Goal: Navigation & Orientation: Find specific page/section

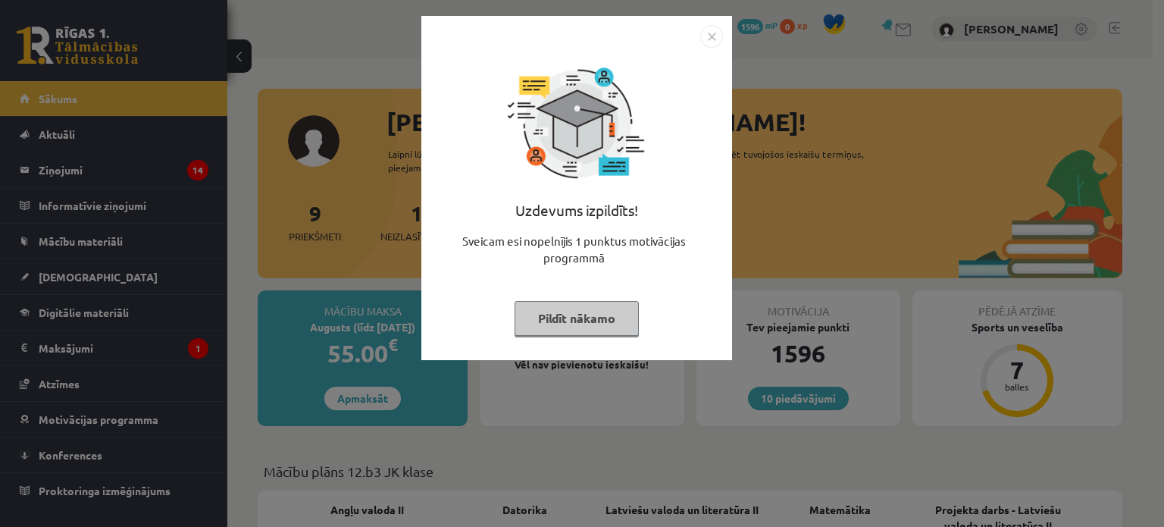
click at [585, 302] on button "Pildīt nākamo" at bounding box center [576, 318] width 124 height 35
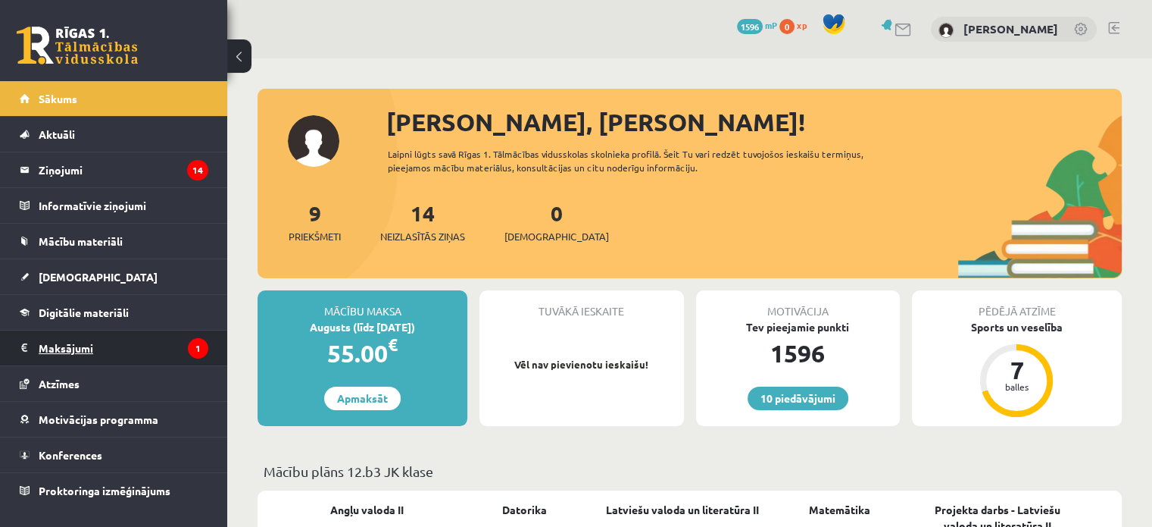
click at [152, 339] on legend "Maksājumi 1" at bounding box center [124, 347] width 170 height 35
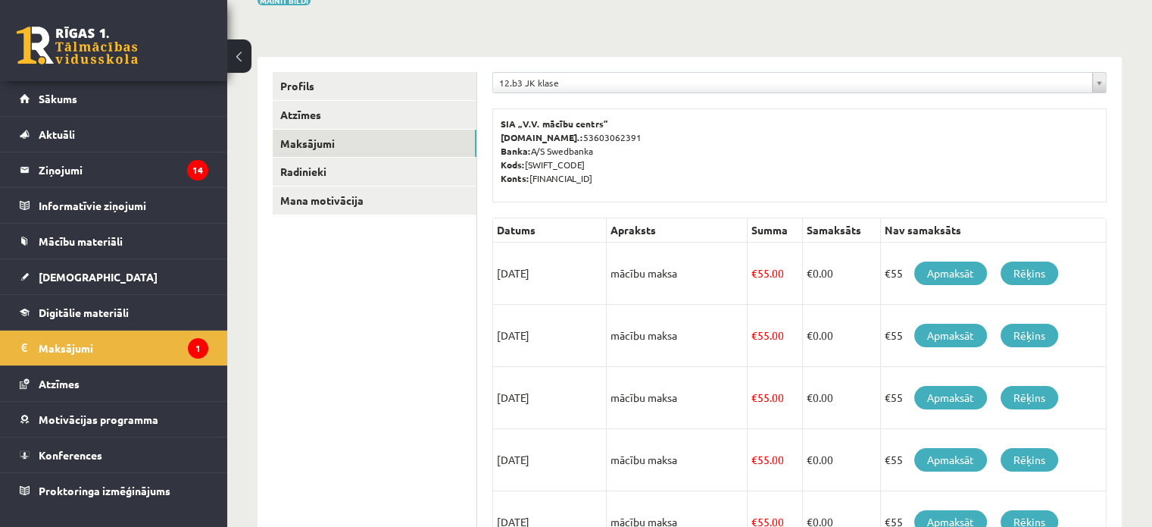
scroll to position [145, 0]
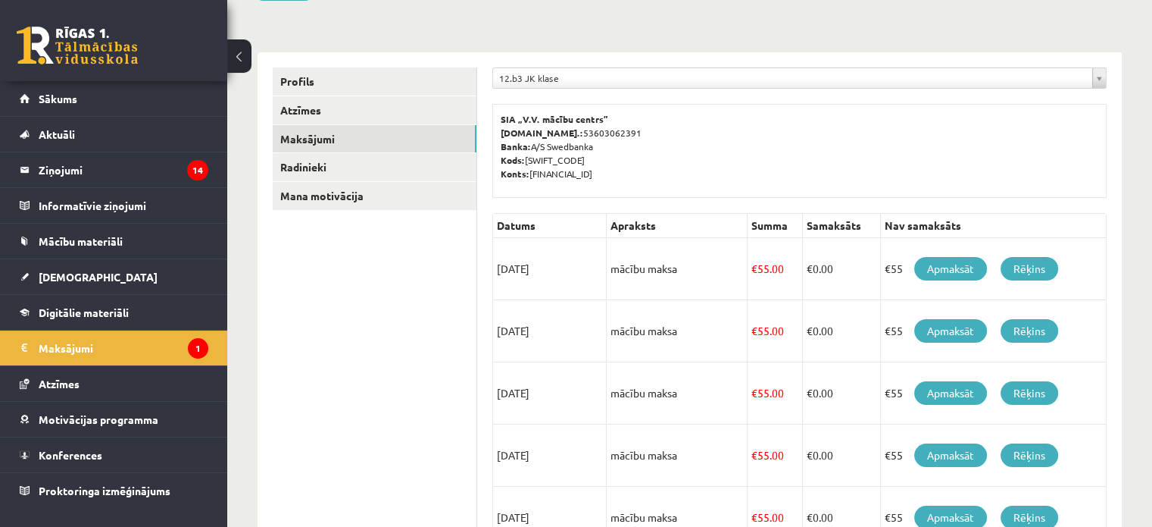
click at [527, 269] on td "15/08/2025" at bounding box center [550, 269] width 114 height 62
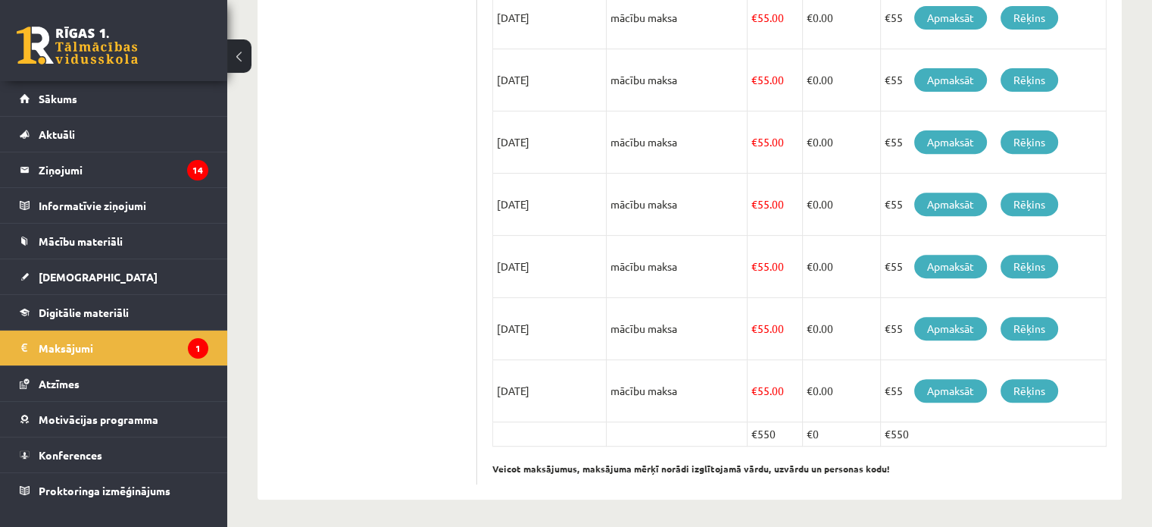
scroll to position [582, 0]
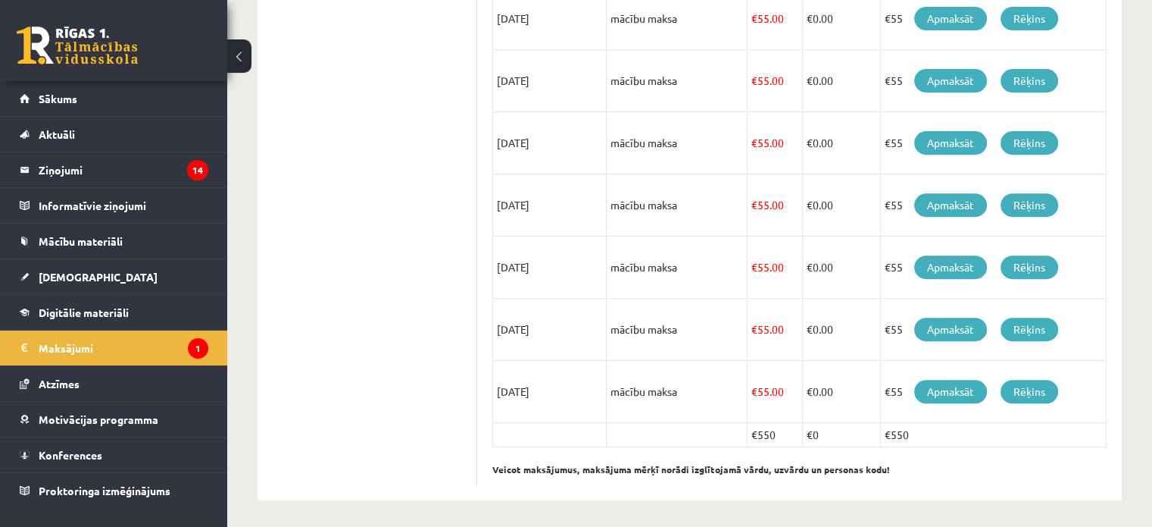
click at [733, 463] on b "Veicot maksājumus, maksājuma mērķī norādi izglītojamā vārdu, uzvārdu un persona…" at bounding box center [691, 469] width 398 height 12
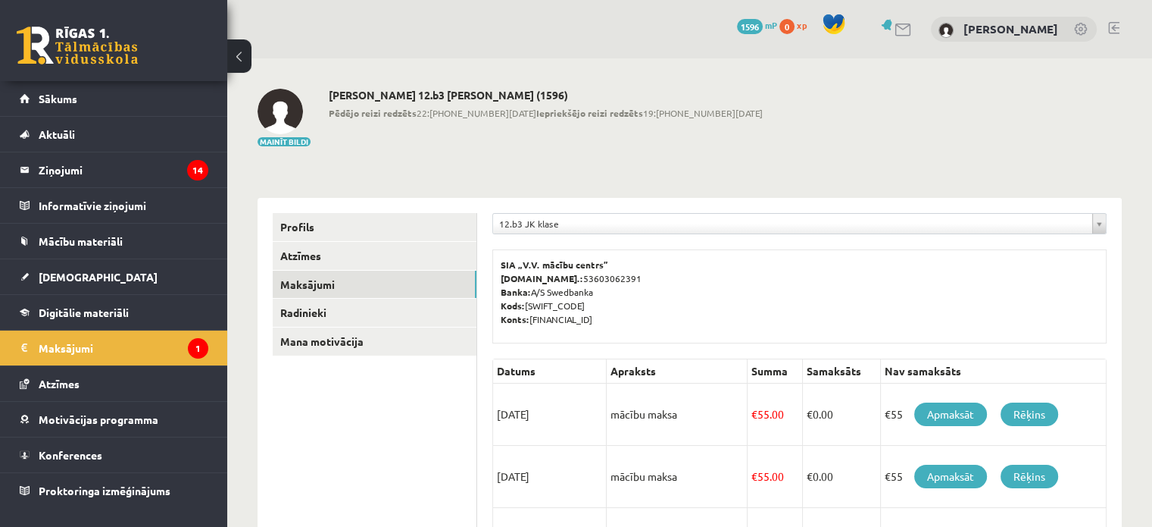
scroll to position [68, 0]
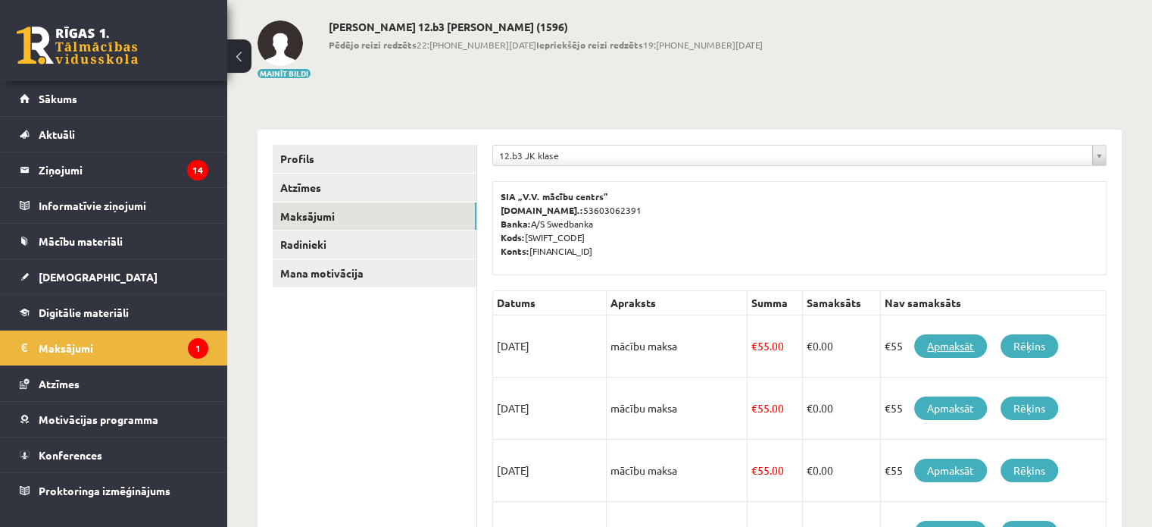
click at [971, 349] on link "Apmaksāt" at bounding box center [951, 345] width 73 height 23
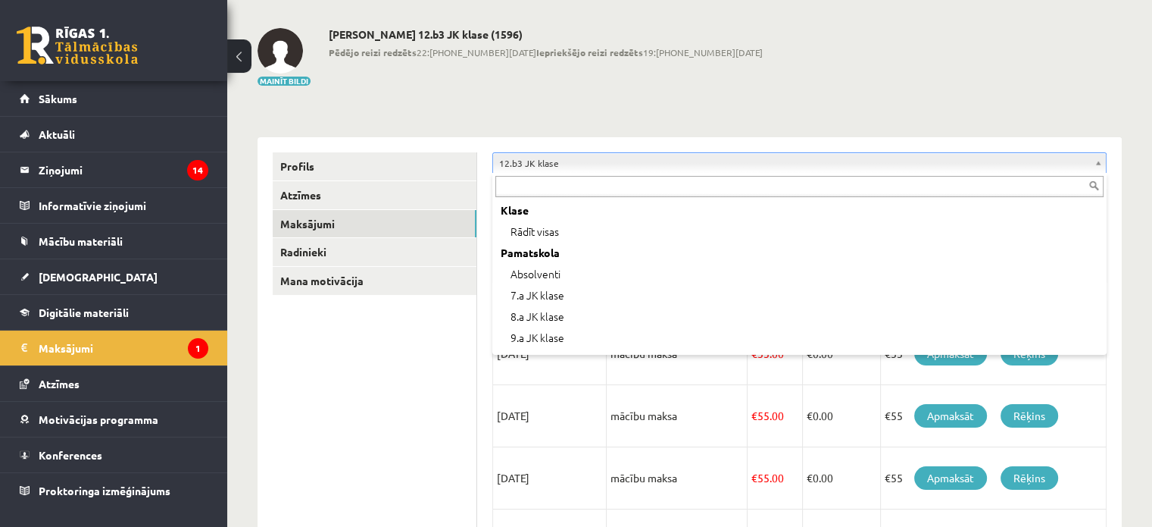
scroll to position [464, 0]
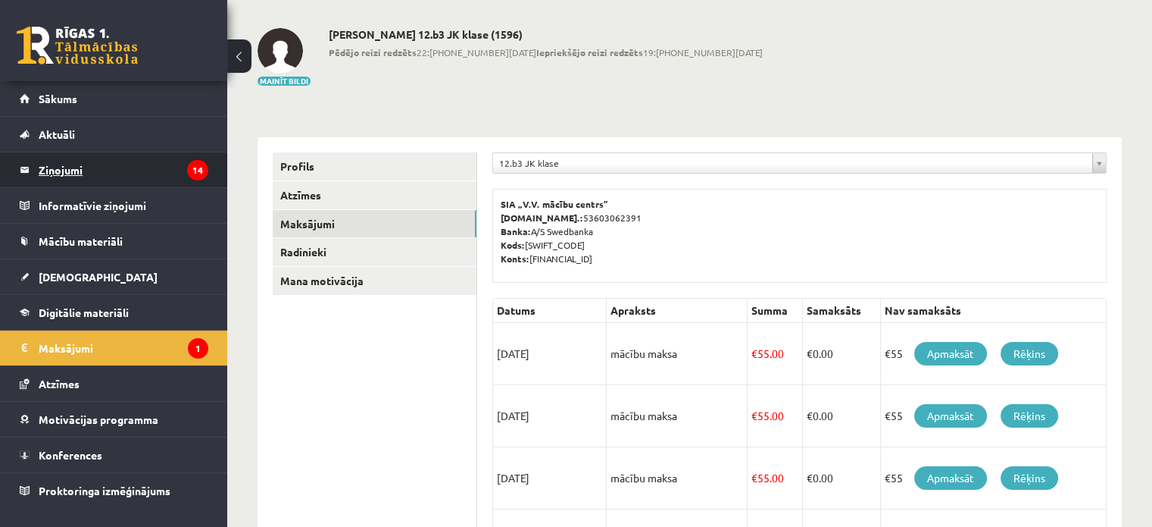
click at [120, 167] on legend "Ziņojumi 14" at bounding box center [124, 169] width 170 height 35
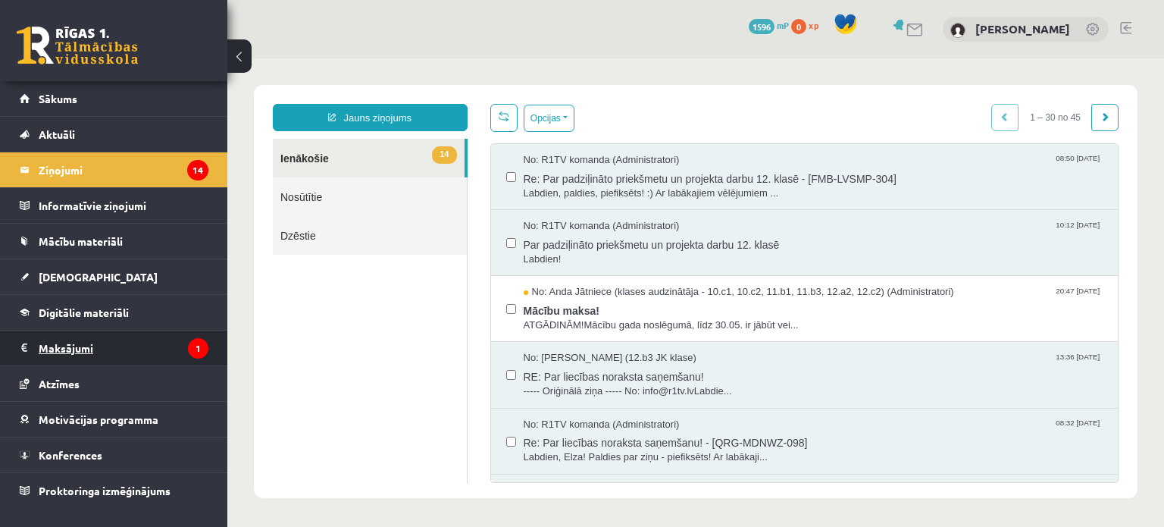
click at [120, 346] on legend "Maksājumi 1" at bounding box center [124, 347] width 170 height 35
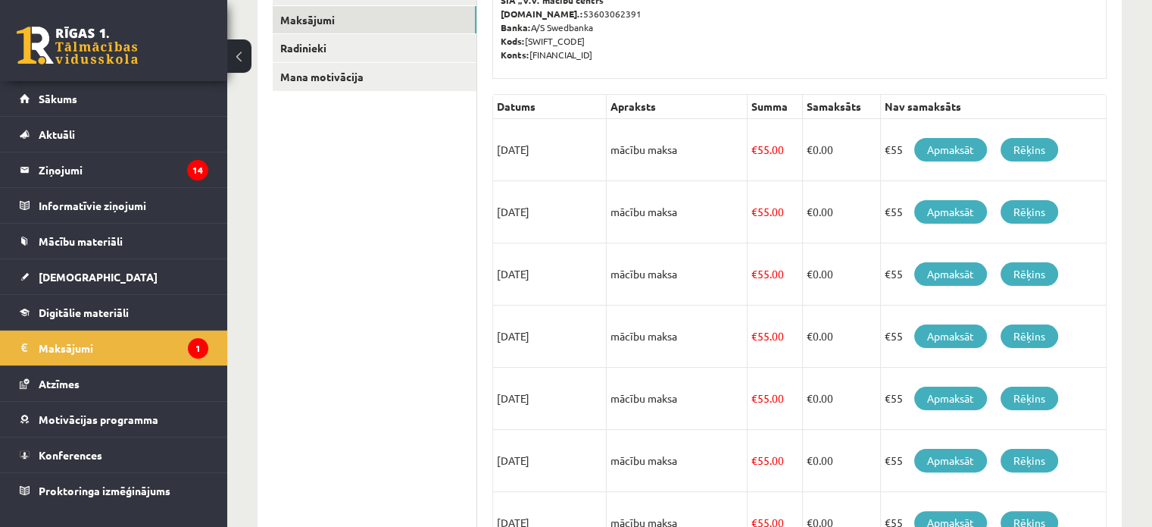
scroll to position [583, 0]
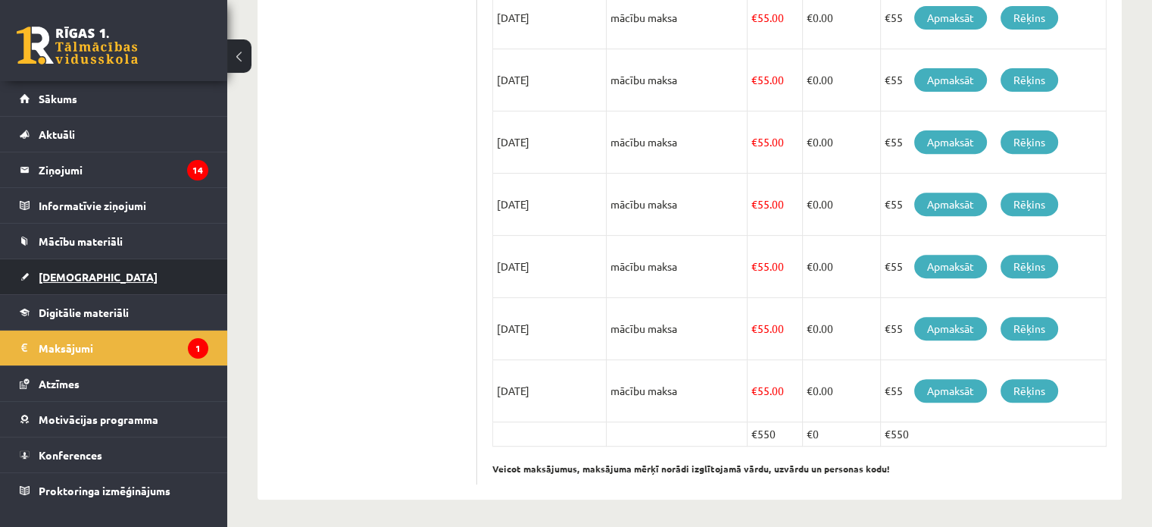
click at [79, 276] on span "[DEMOGRAPHIC_DATA]" at bounding box center [98, 277] width 119 height 14
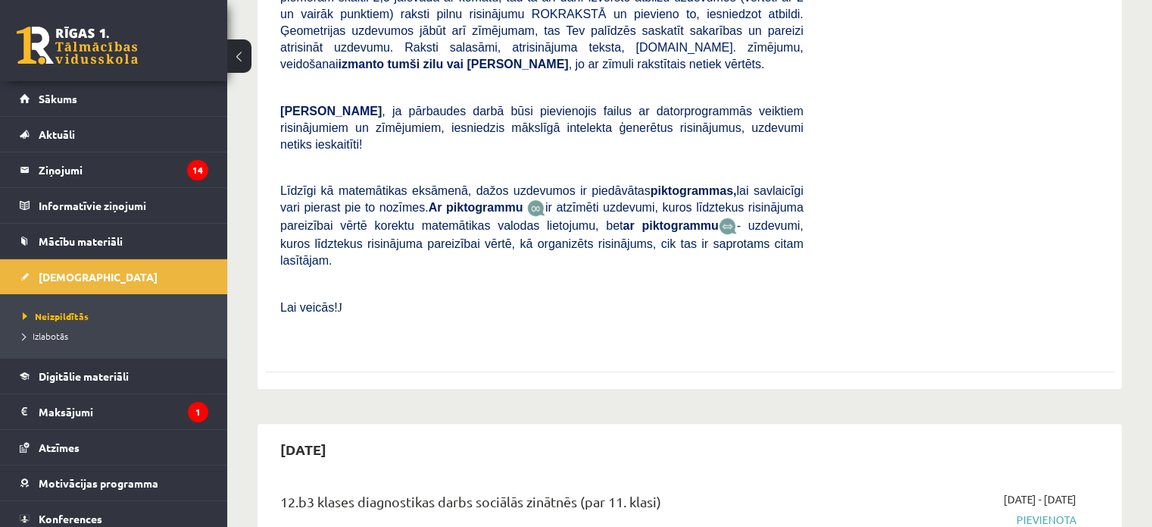
scroll to position [993, 0]
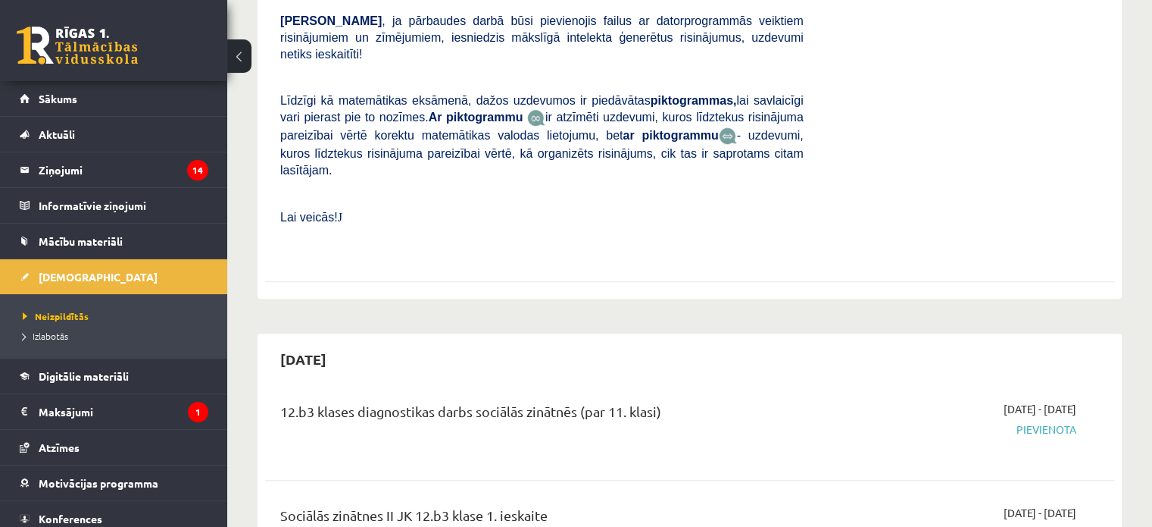
click at [827, 401] on div "2025-09-16 - 2025-09-30 Pievienota" at bounding box center [951, 428] width 273 height 55
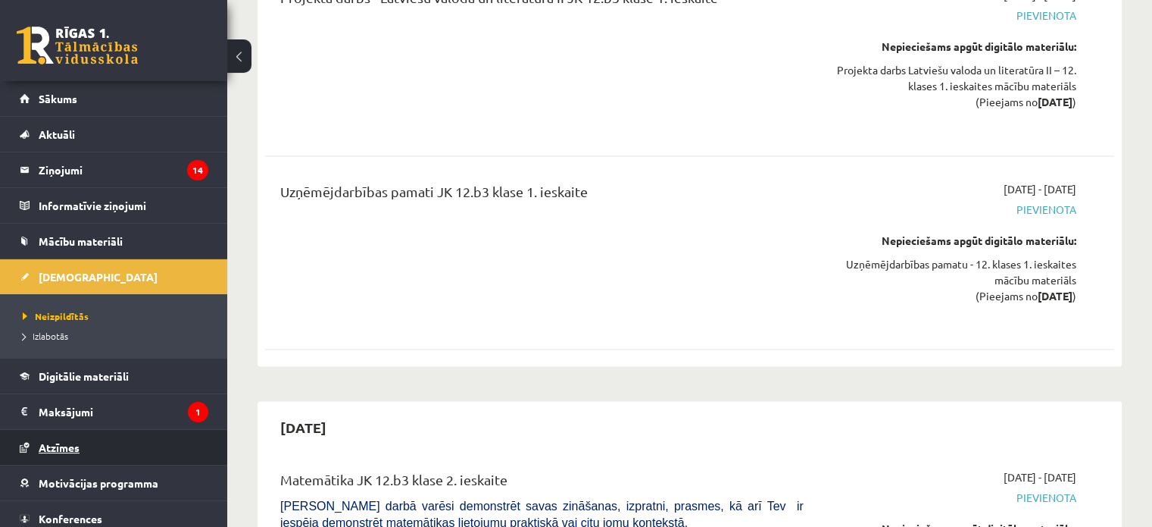
scroll to position [42, 0]
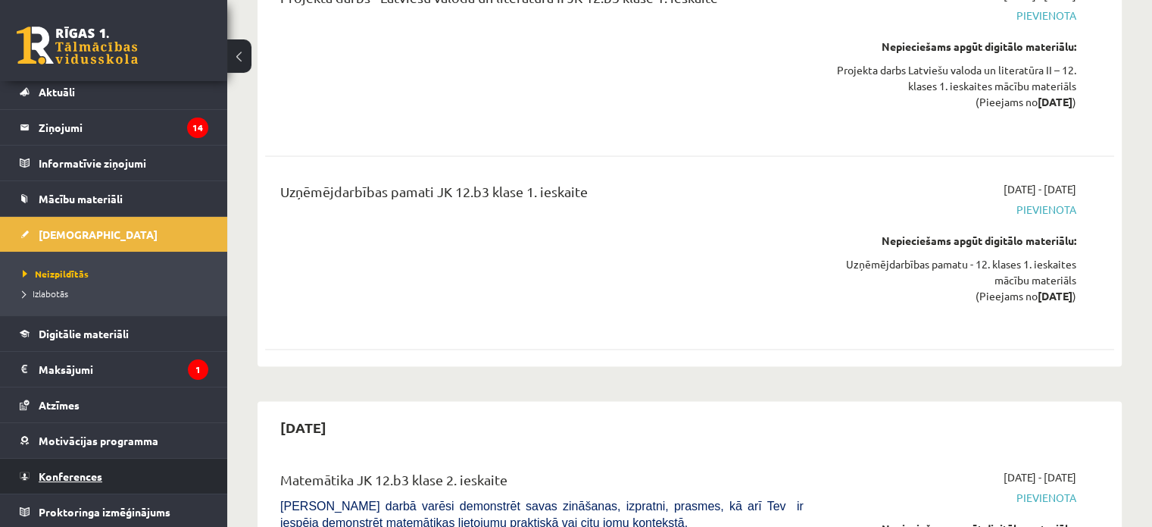
click at [85, 476] on span "Konferences" at bounding box center [71, 476] width 64 height 14
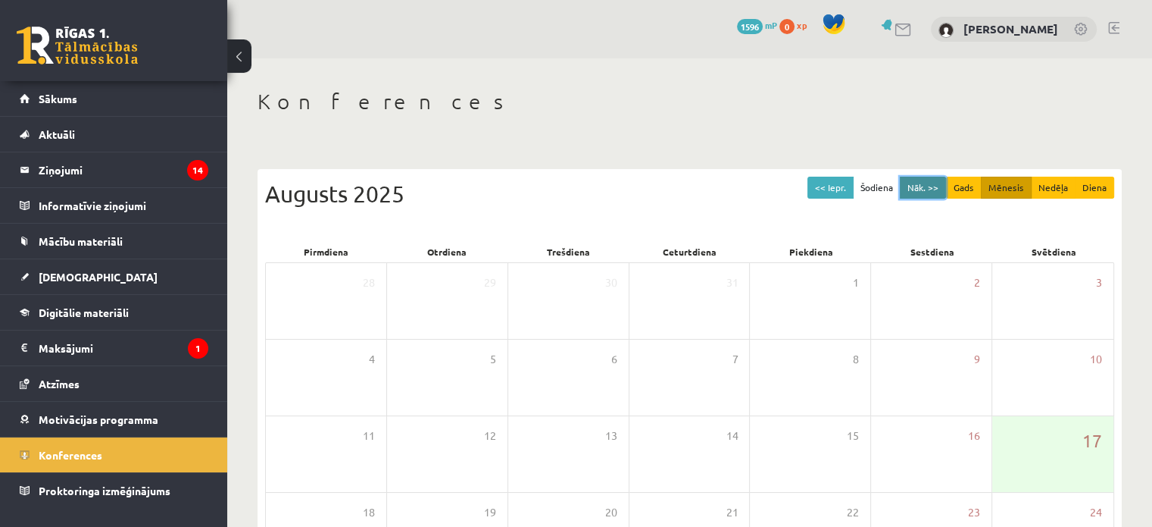
click at [916, 186] on button "Nāk. >>" at bounding box center [923, 188] width 46 height 22
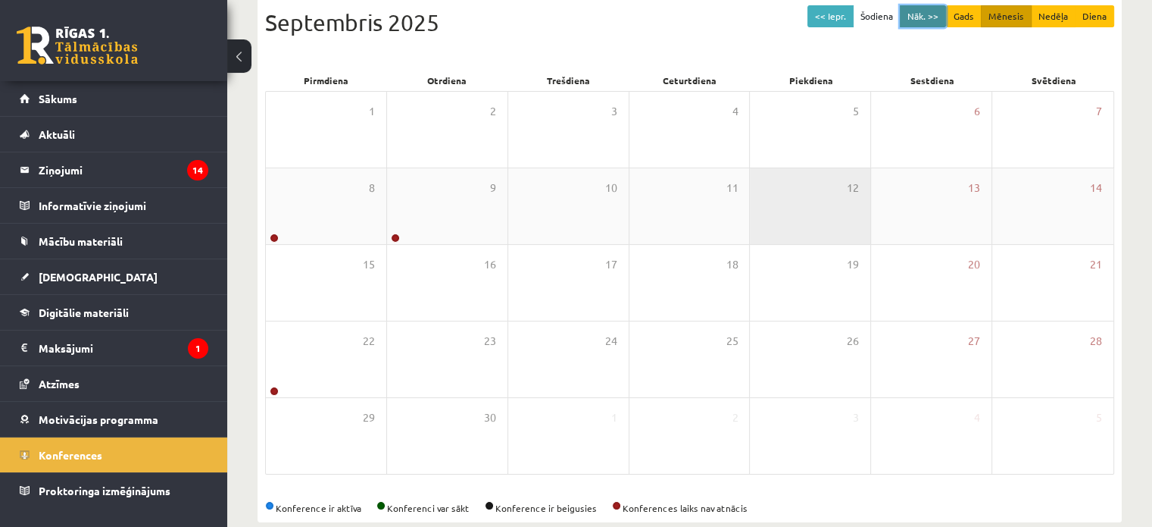
scroll to position [173, 0]
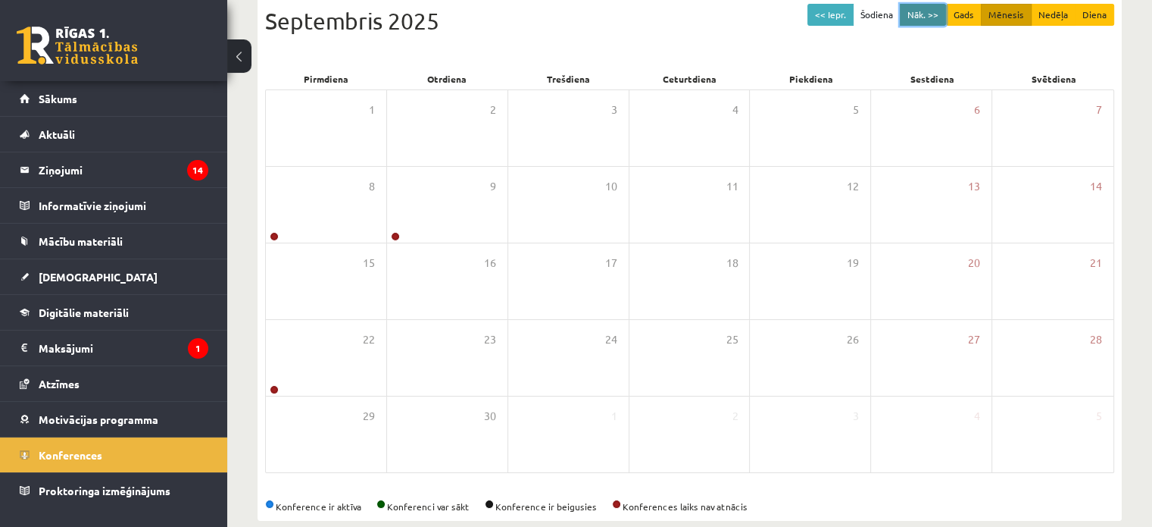
click at [909, 14] on button "Nāk. >>" at bounding box center [923, 15] width 46 height 22
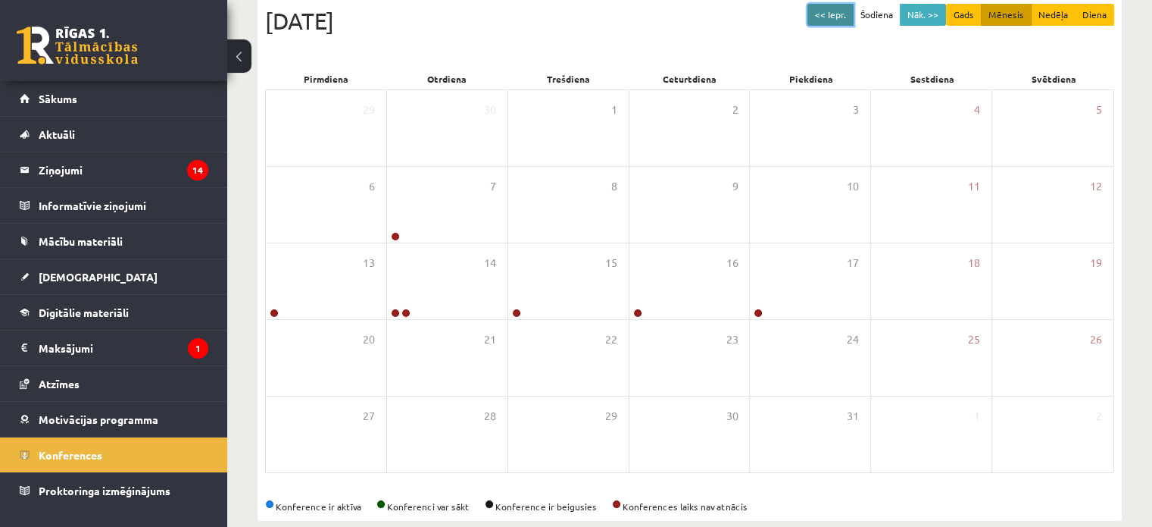
click at [833, 13] on button "<< Iepr." at bounding box center [831, 15] width 46 height 22
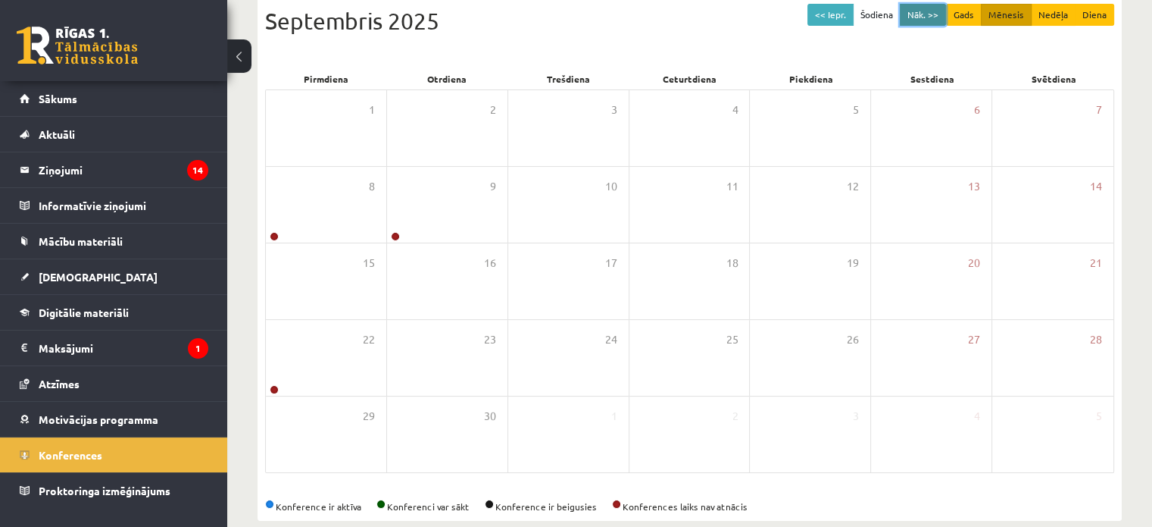
click at [909, 10] on button "Nāk. >>" at bounding box center [923, 15] width 46 height 22
click at [917, 17] on button "Nāk. >>" at bounding box center [923, 15] width 46 height 22
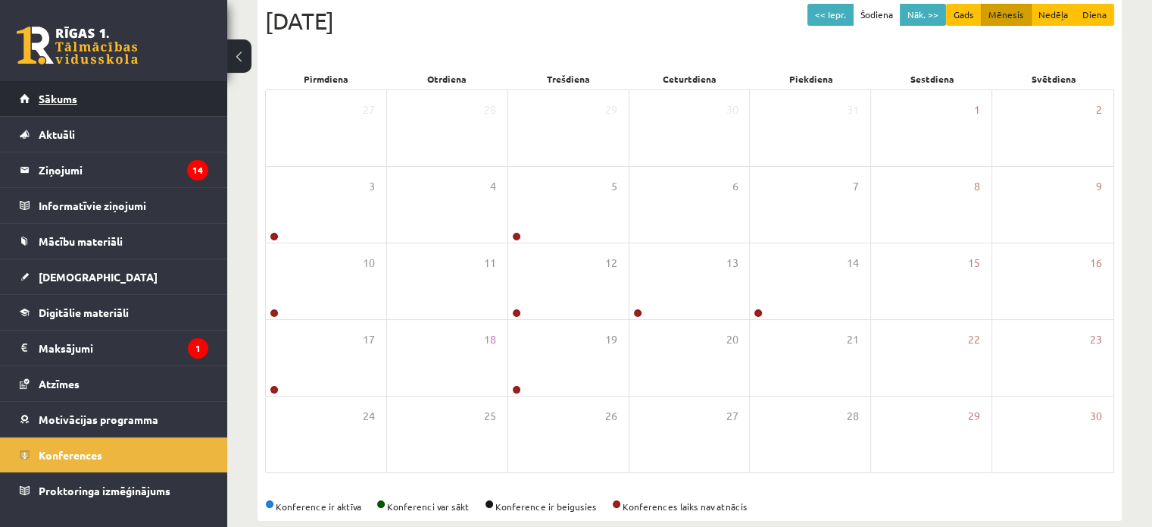
click at [55, 104] on span "Sākums" at bounding box center [58, 99] width 39 height 14
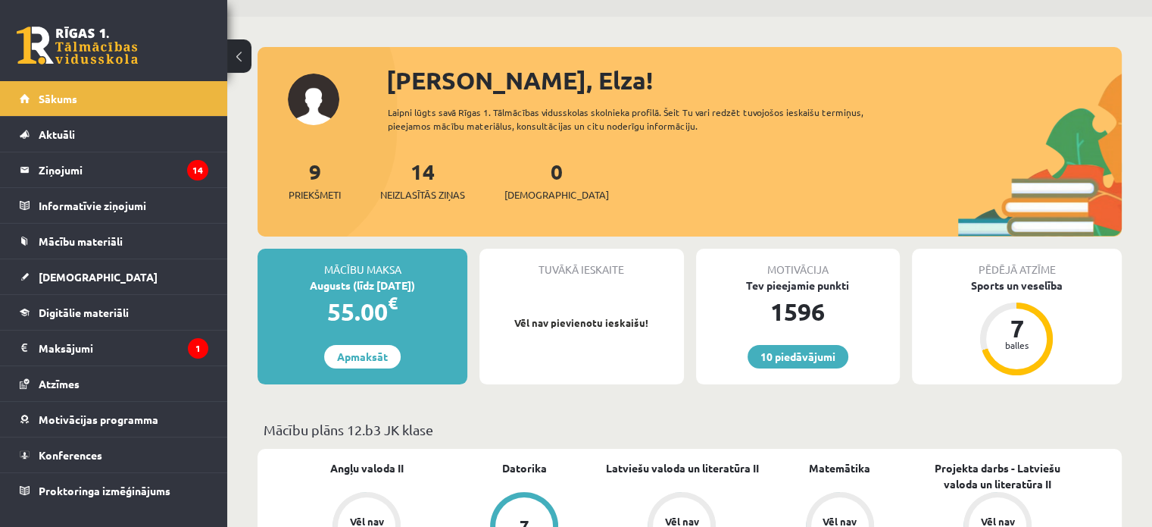
scroll to position [42, 0]
click at [375, 280] on div "Augusts (līdz 15.08.25)" at bounding box center [363, 285] width 210 height 16
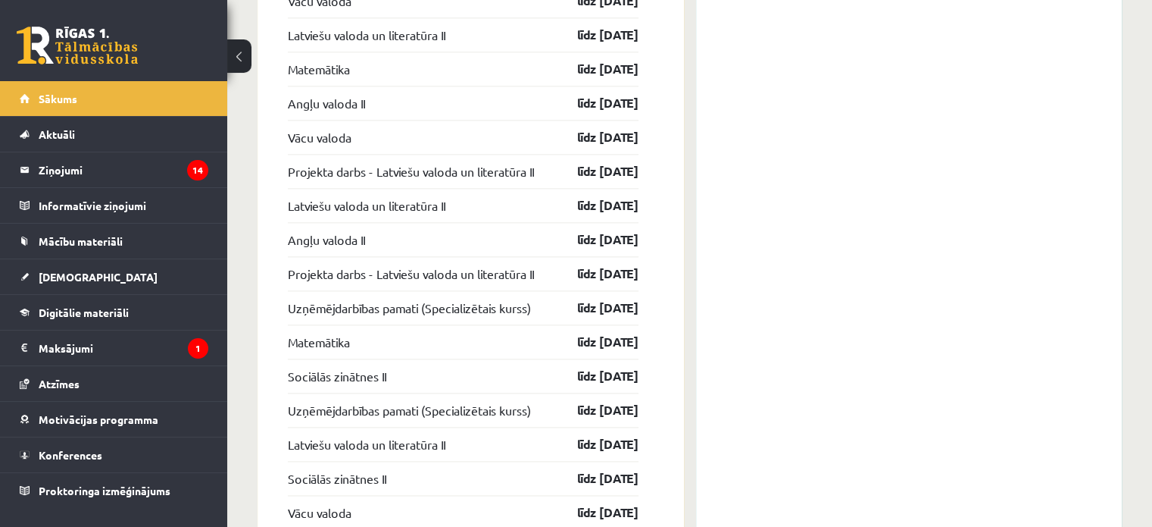
scroll to position [1890, 0]
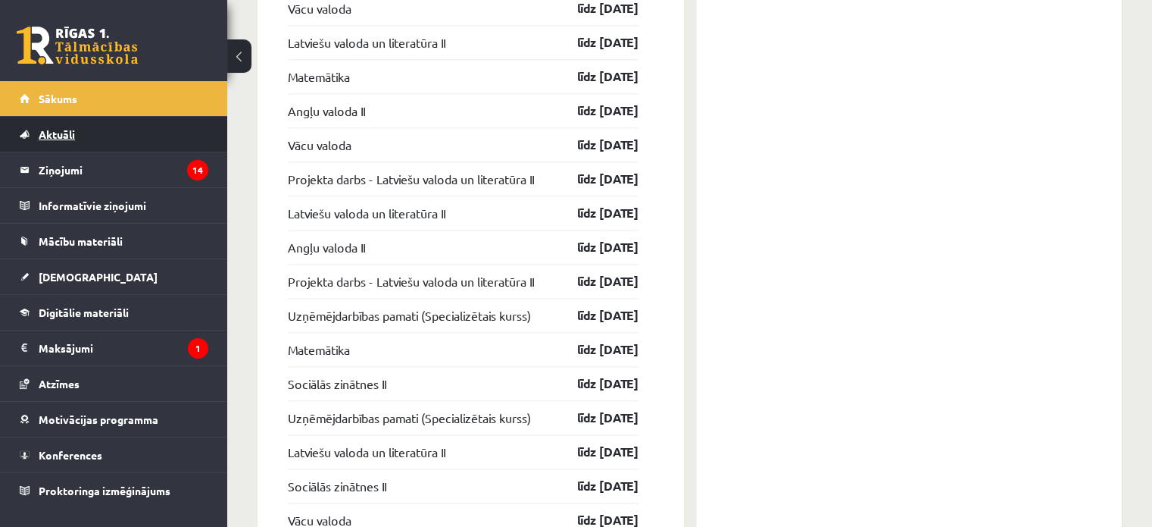
click at [52, 128] on span "Aktuāli" at bounding box center [57, 134] width 36 height 14
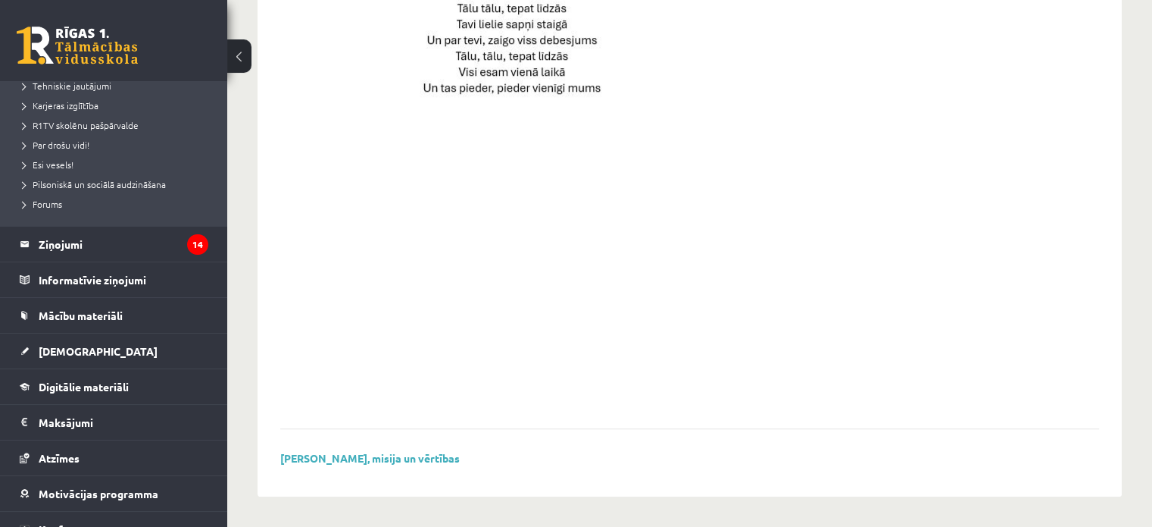
scroll to position [277, 0]
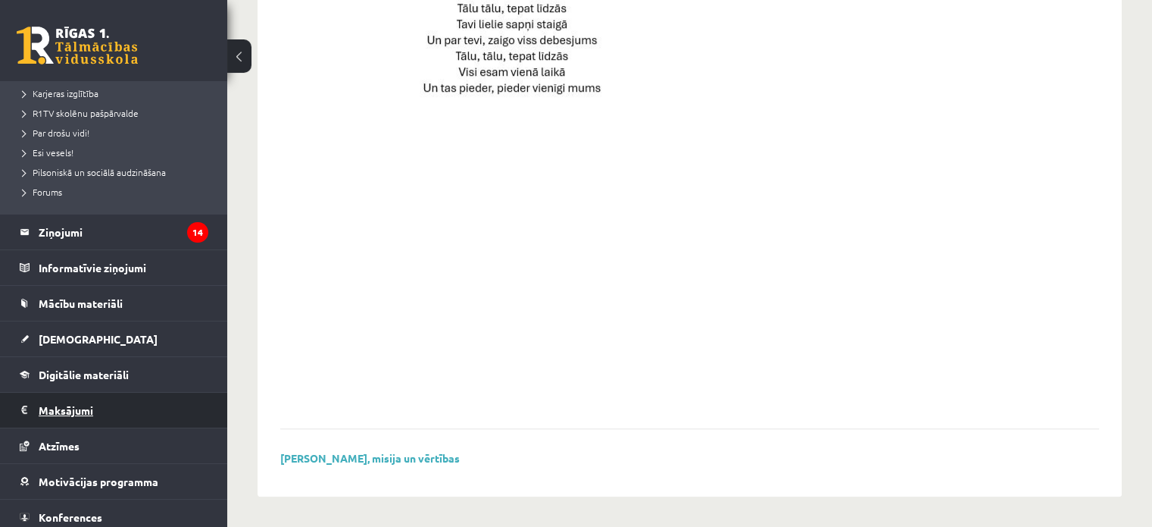
click at [70, 396] on legend "Maksājumi 1" at bounding box center [124, 409] width 170 height 35
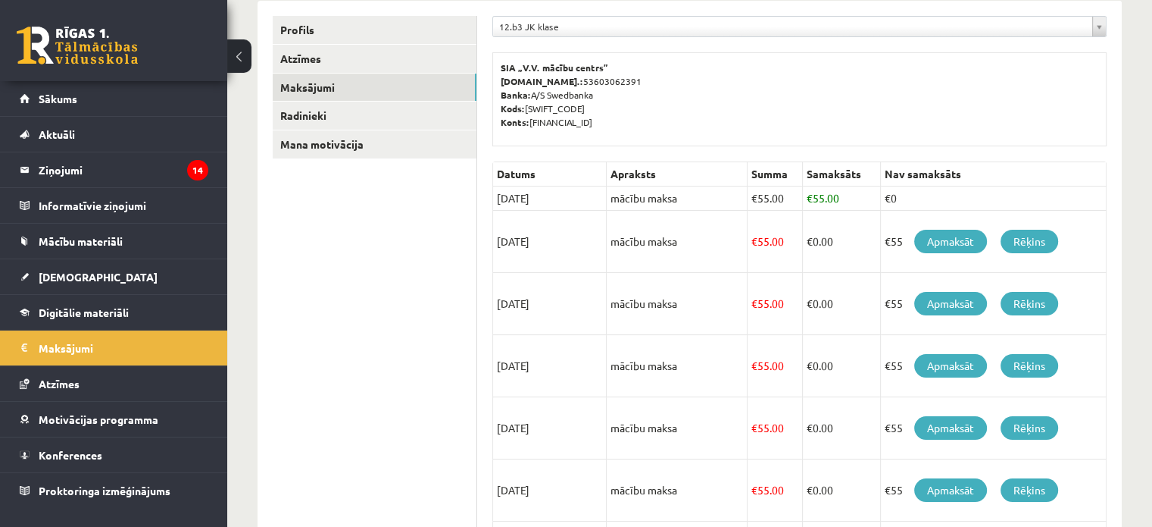
scroll to position [197, 0]
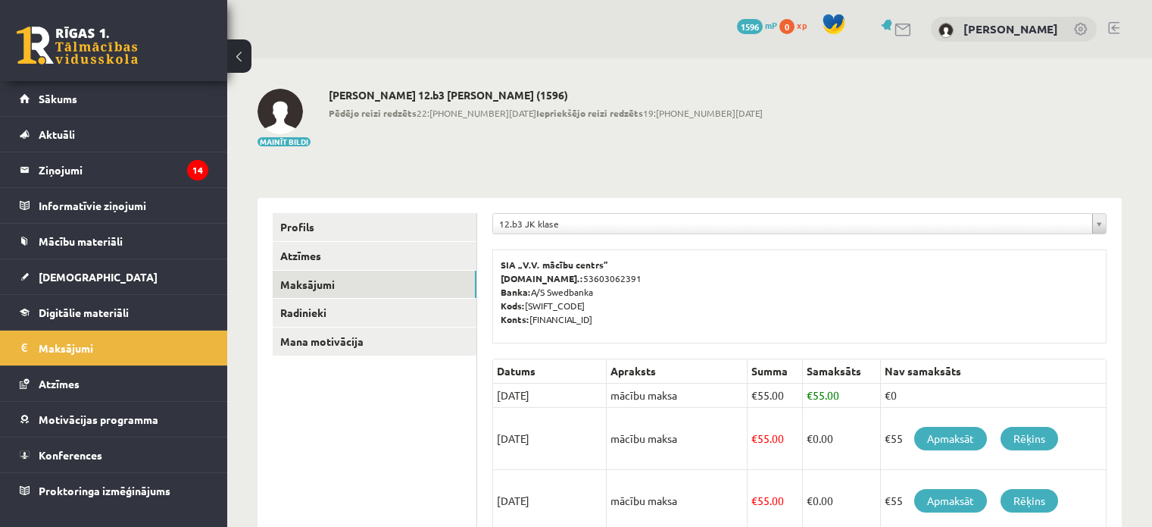
scroll to position [197, 0]
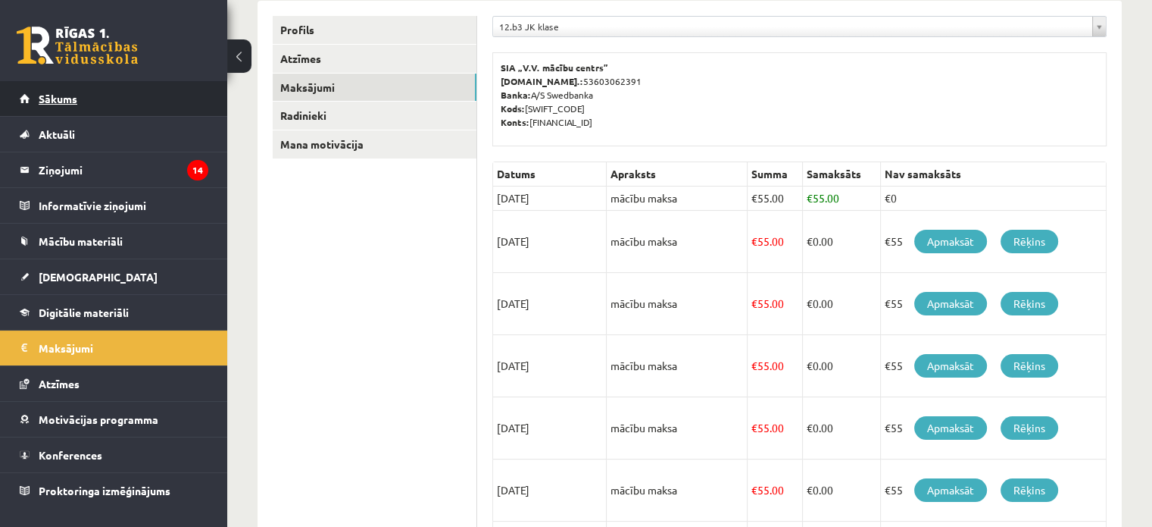
click at [70, 109] on link "Sākums" at bounding box center [114, 98] width 189 height 35
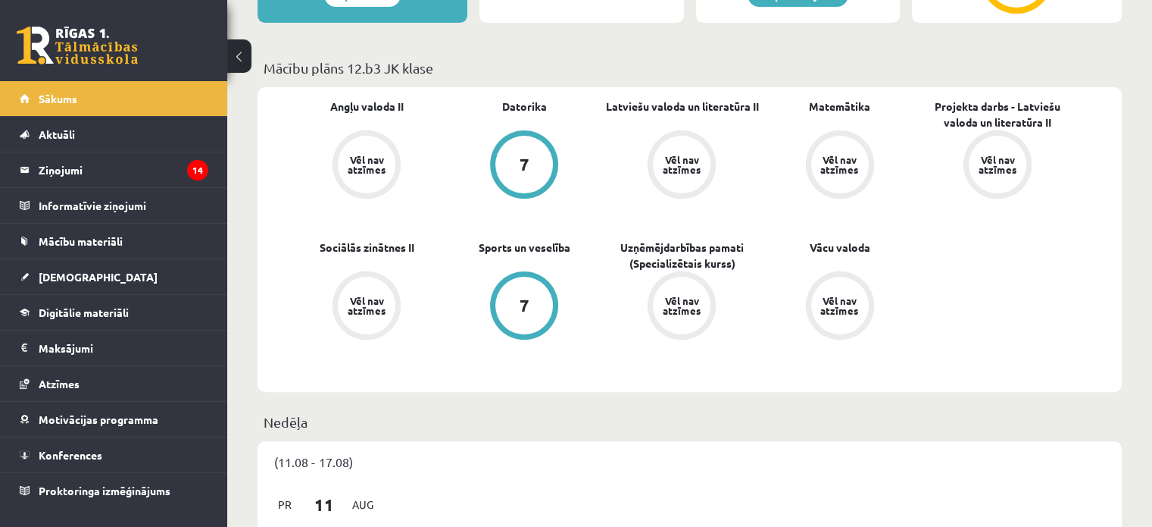
scroll to position [402, 0]
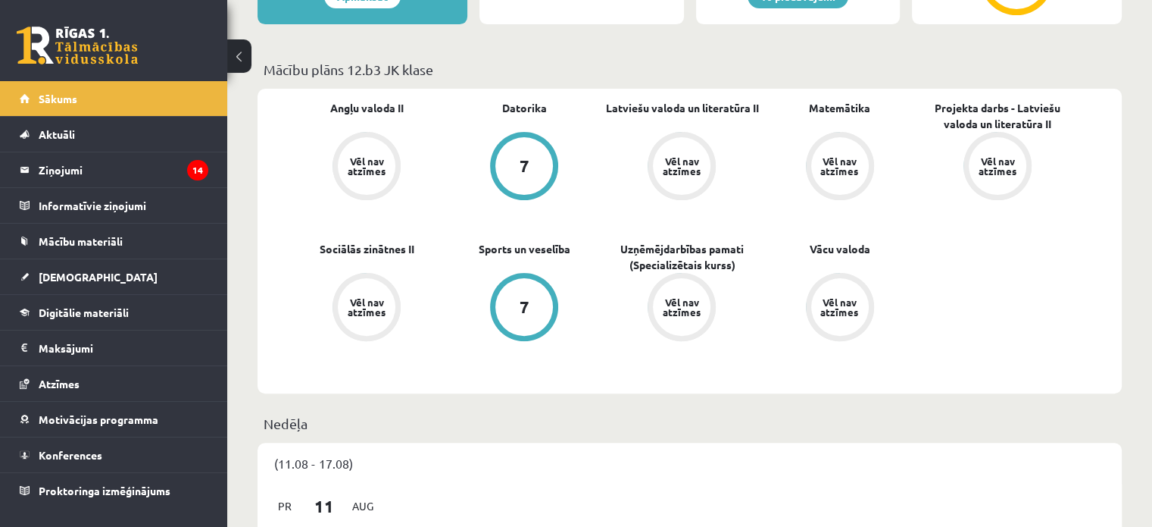
click at [980, 290] on div "Angļu valoda II Vēl nav atzīmes [GEOGRAPHIC_DATA] 7 Latviešu valoda un literatū…" at bounding box center [682, 241] width 789 height 282
click at [378, 75] on p "Mācību plāns 12.b3 JK klase" at bounding box center [690, 69] width 852 height 20
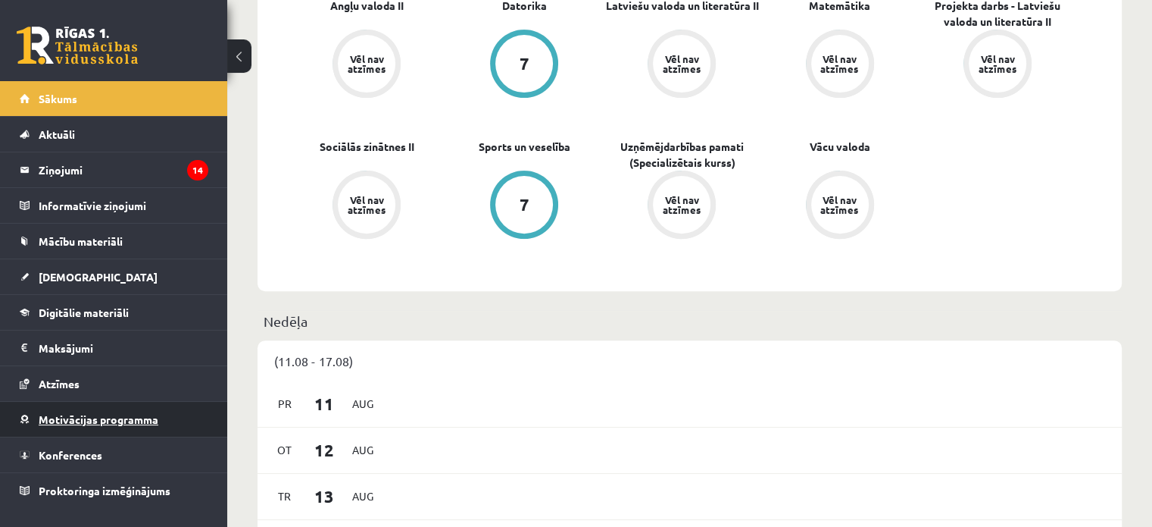
scroll to position [505, 0]
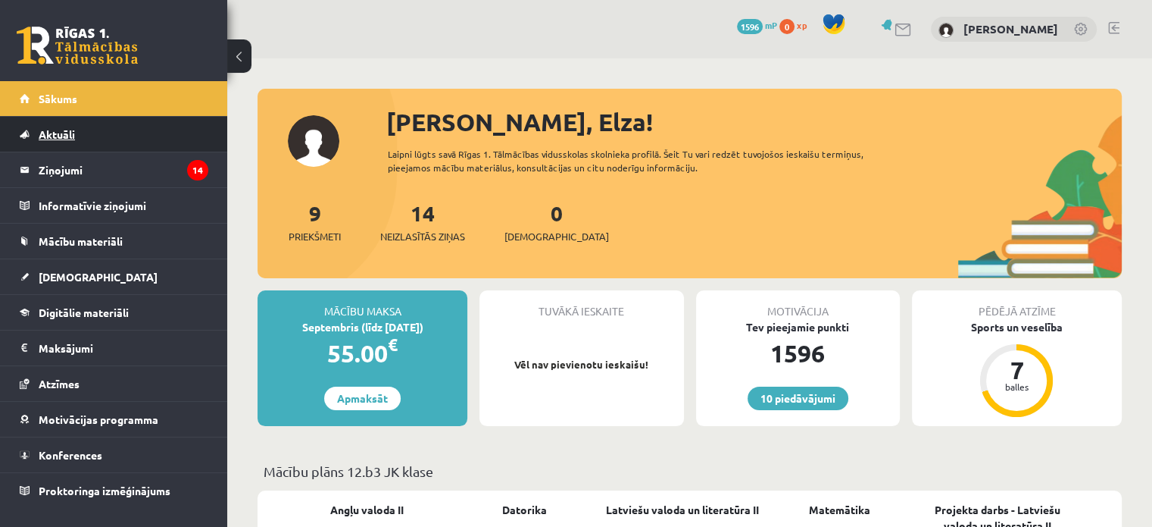
click at [107, 147] on link "Aktuāli" at bounding box center [114, 134] width 189 height 35
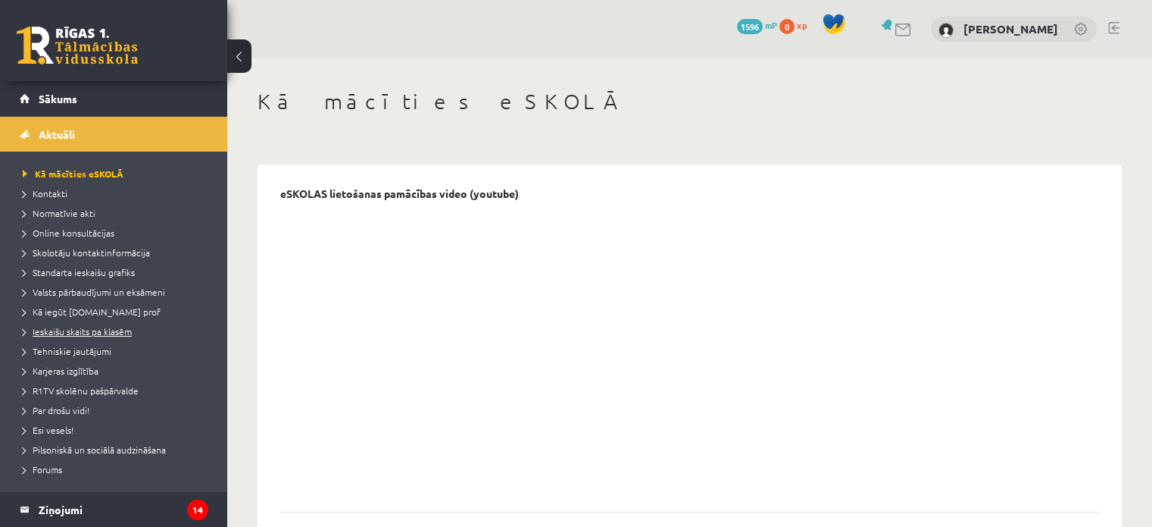
click at [105, 336] on span "Ieskaišu skaits pa klasēm" at bounding box center [77, 331] width 109 height 12
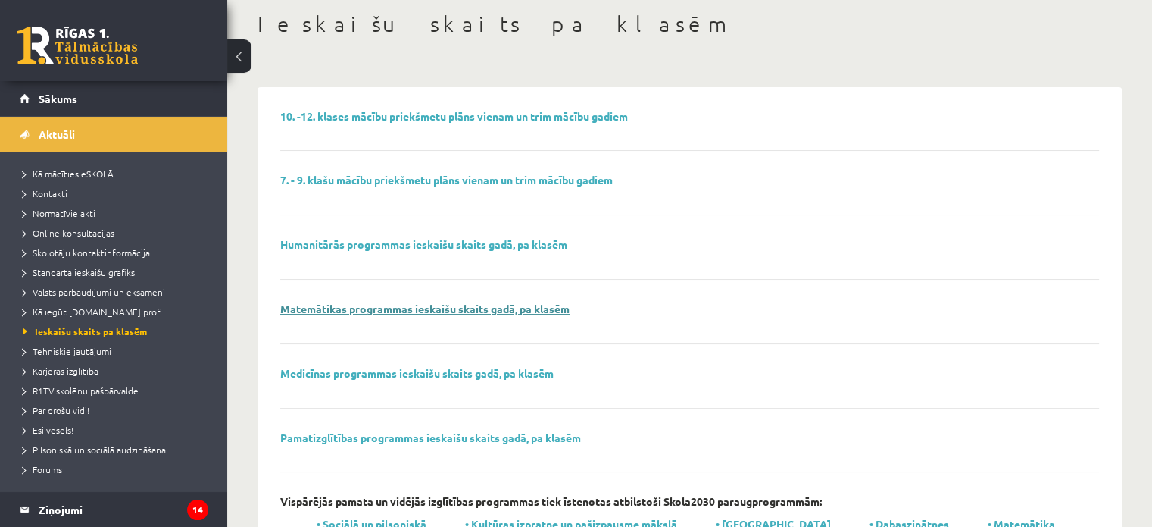
scroll to position [148, 0]
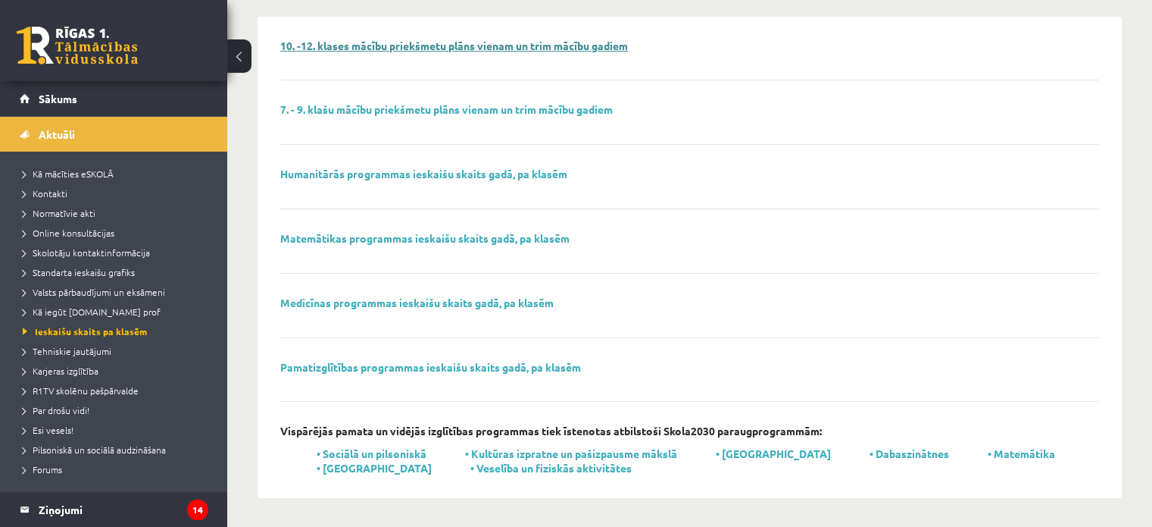
click at [417, 42] on link "10. -12. klases mācību priekšmetu plāns vienam un trim mācību gadiem" at bounding box center [454, 46] width 348 height 14
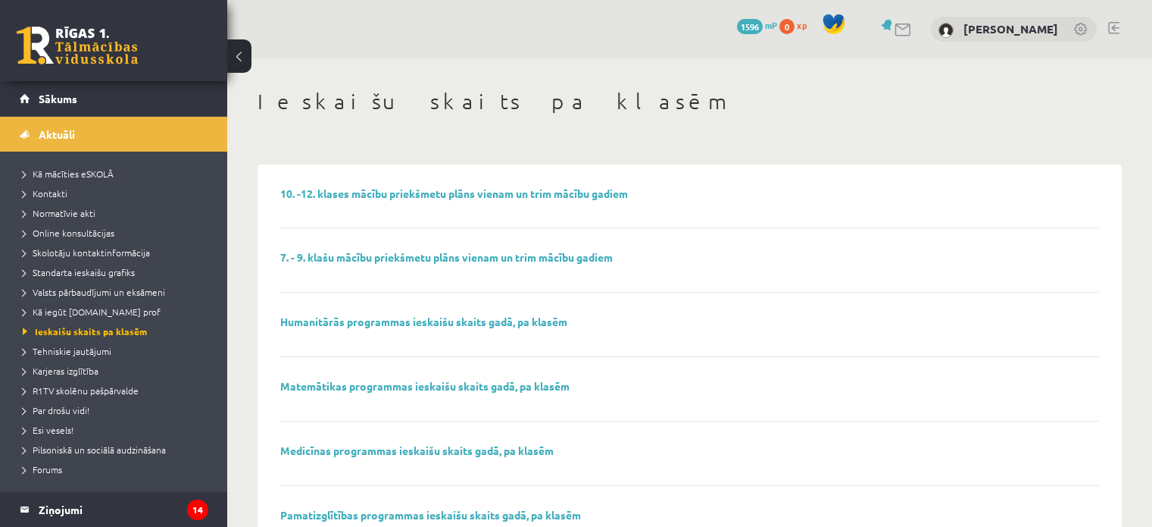
scroll to position [148, 0]
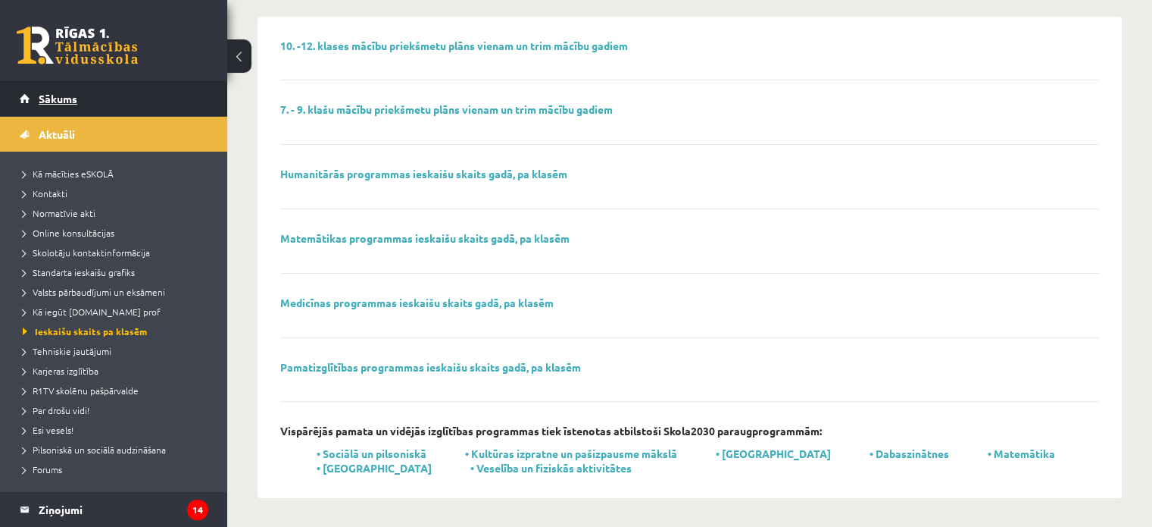
click at [134, 93] on link "Sākums" at bounding box center [114, 98] width 189 height 35
